Goal: Information Seeking & Learning: Learn about a topic

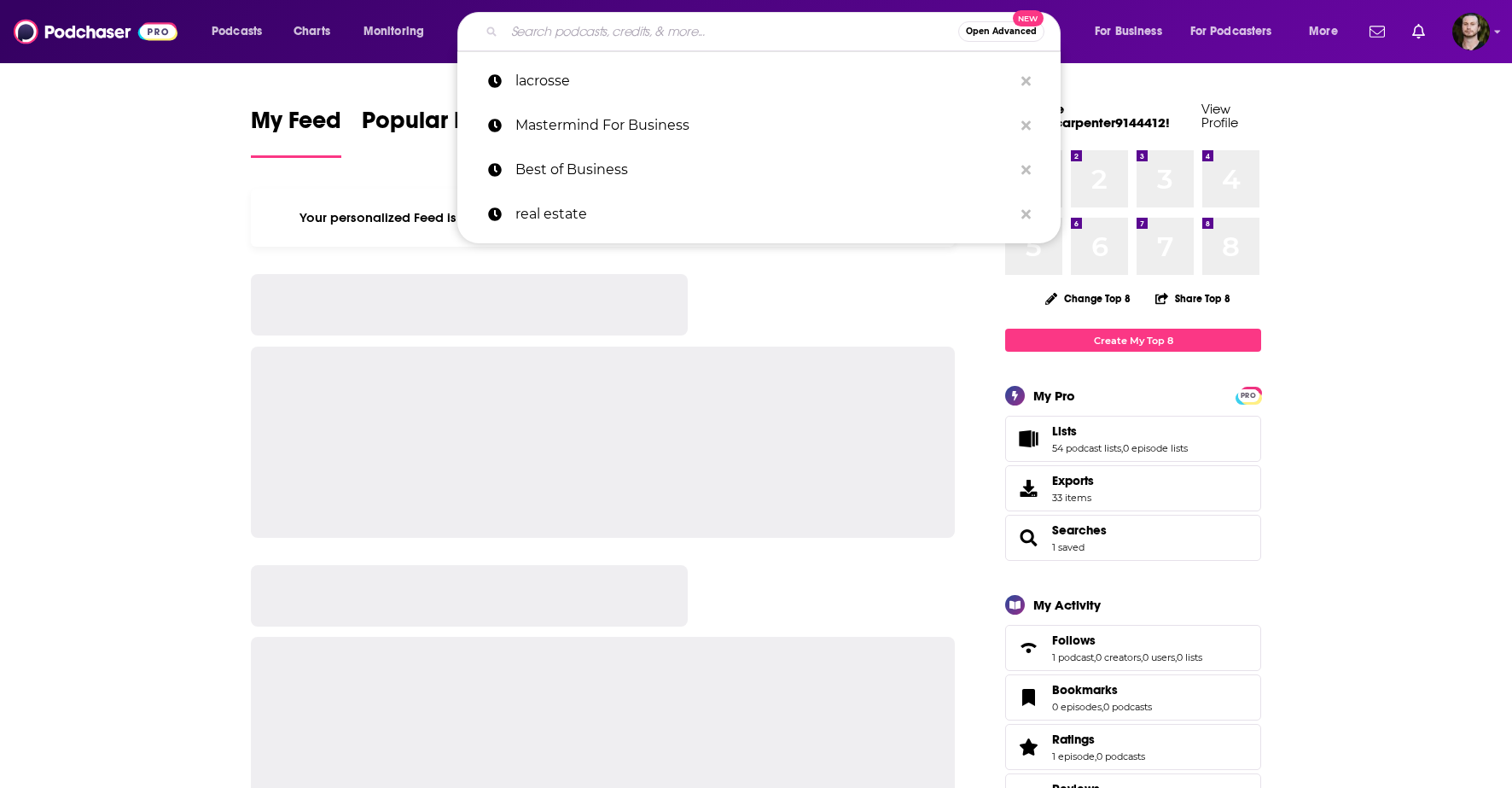
click at [606, 33] on input "Search podcasts, credits, & more..." at bounding box center [730, 32] width 454 height 28
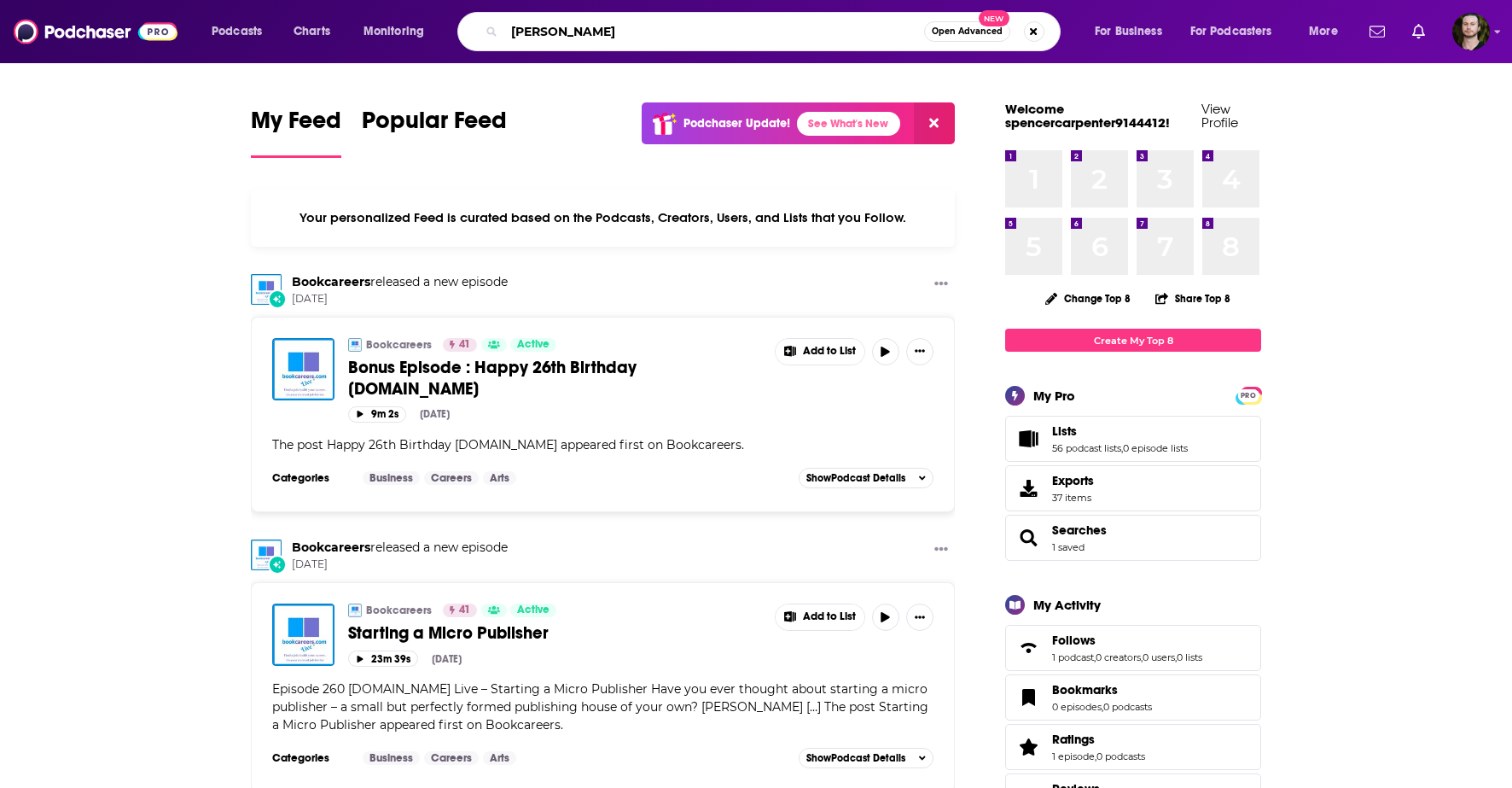
type input "[PERSON_NAME]"
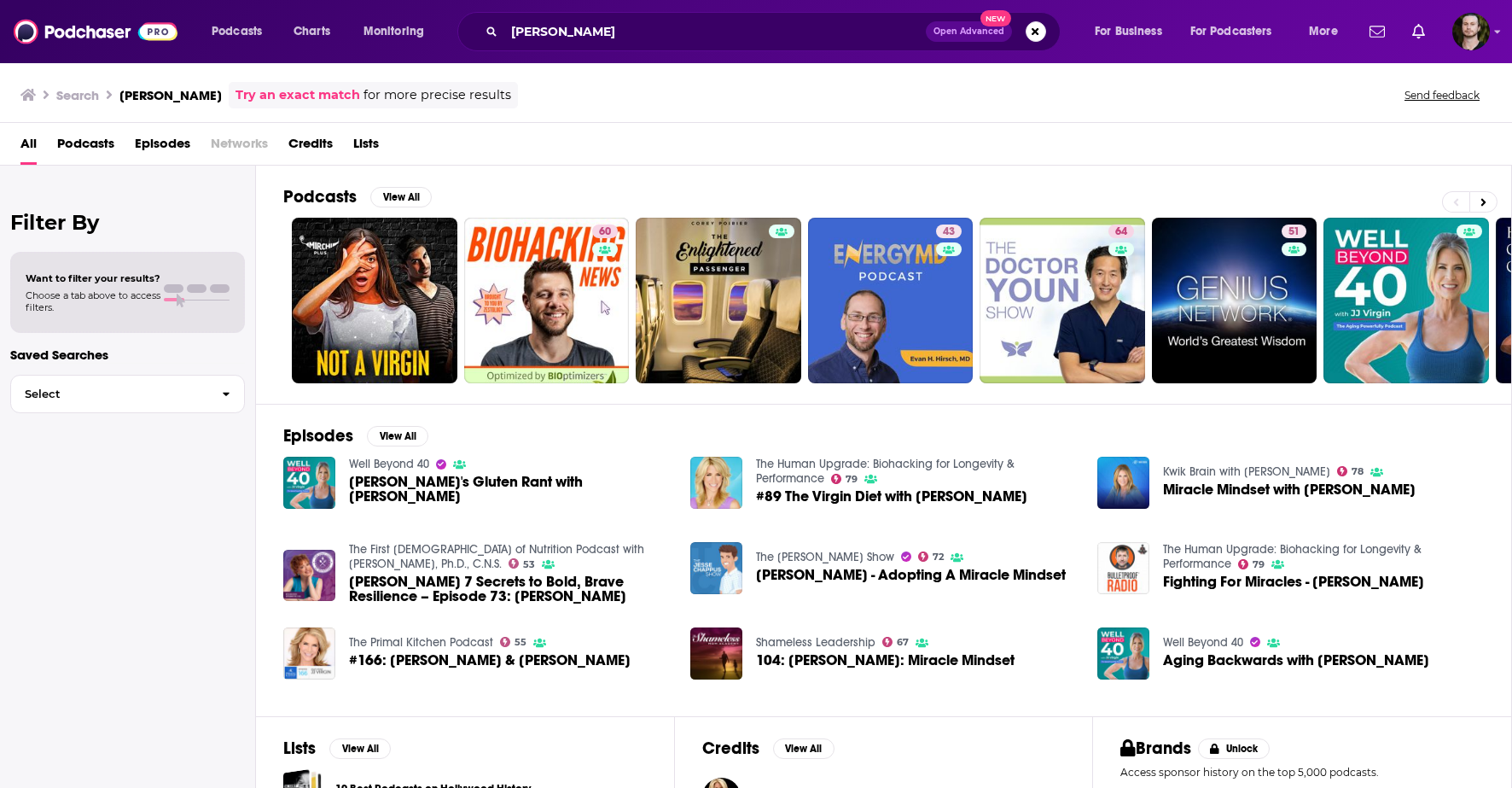
click at [393, 471] on link "Well Beyond 40" at bounding box center [389, 464] width 80 height 15
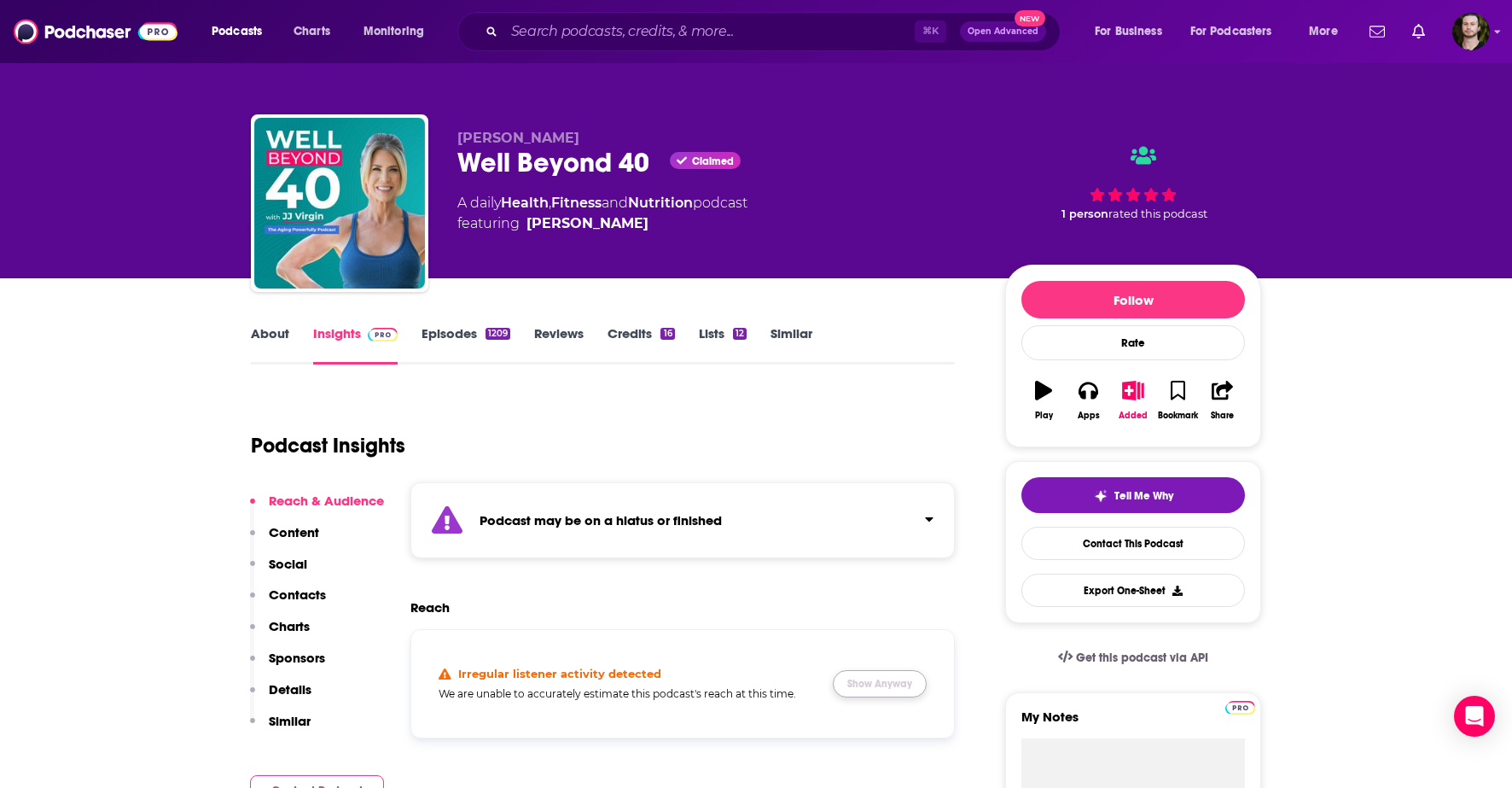
click at [897, 683] on button "Show Anyway" at bounding box center [879, 684] width 94 height 28
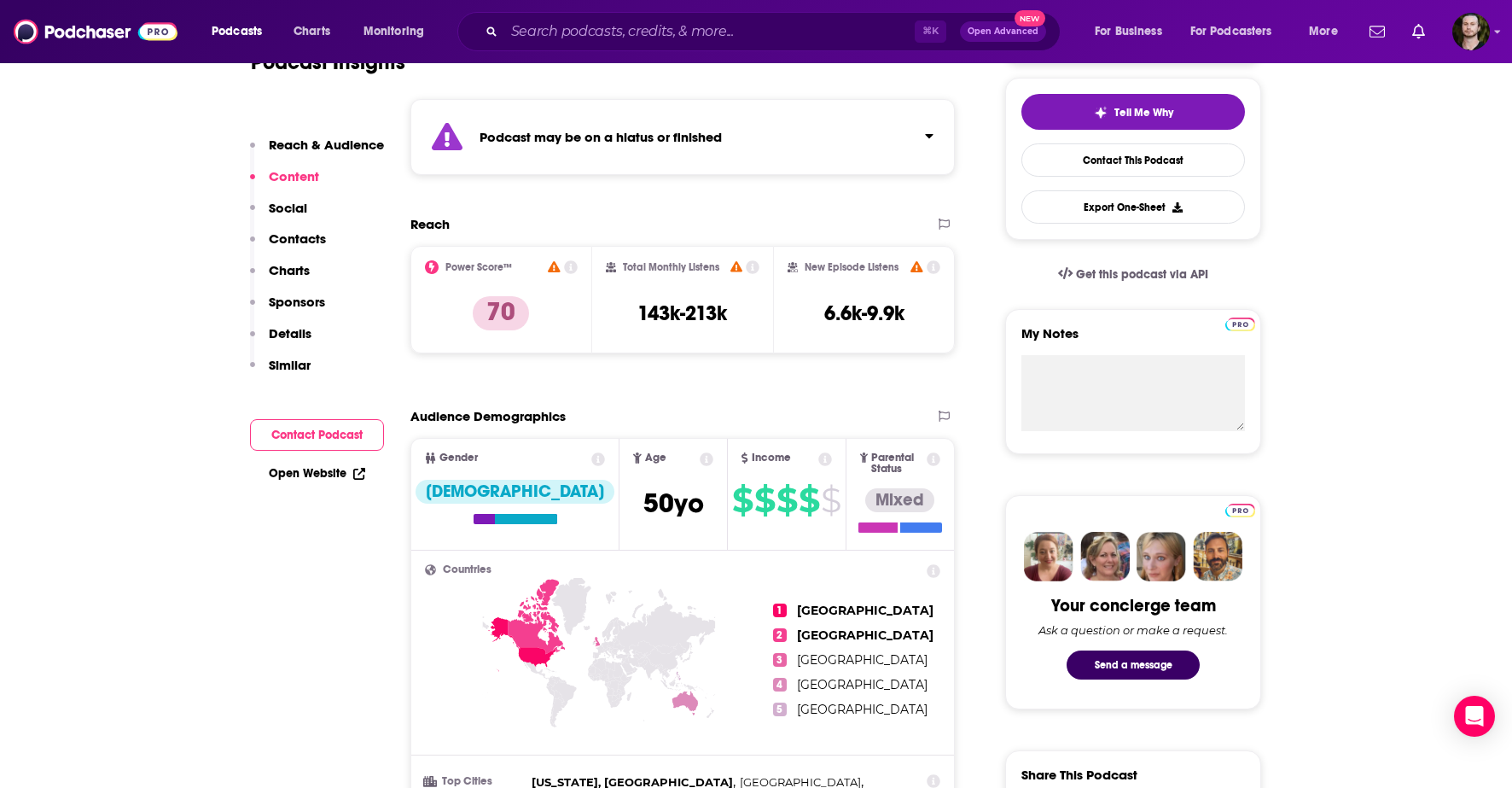
scroll to position [375, 0]
